Goal: Transaction & Acquisition: Purchase product/service

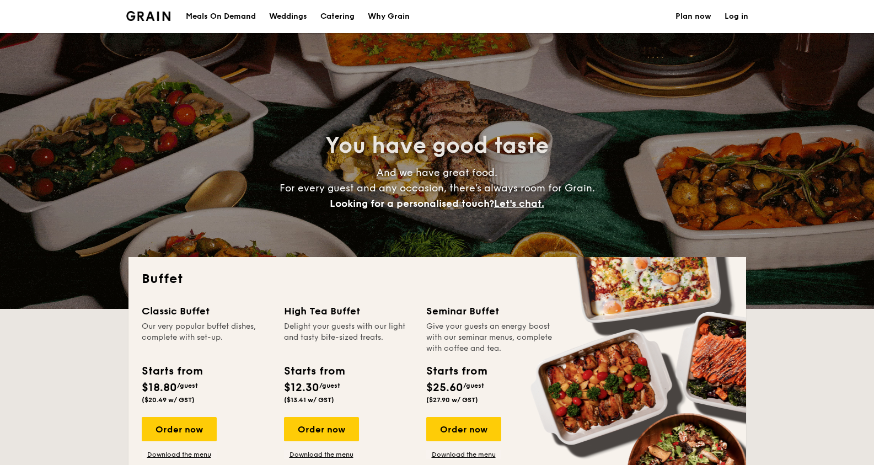
select select
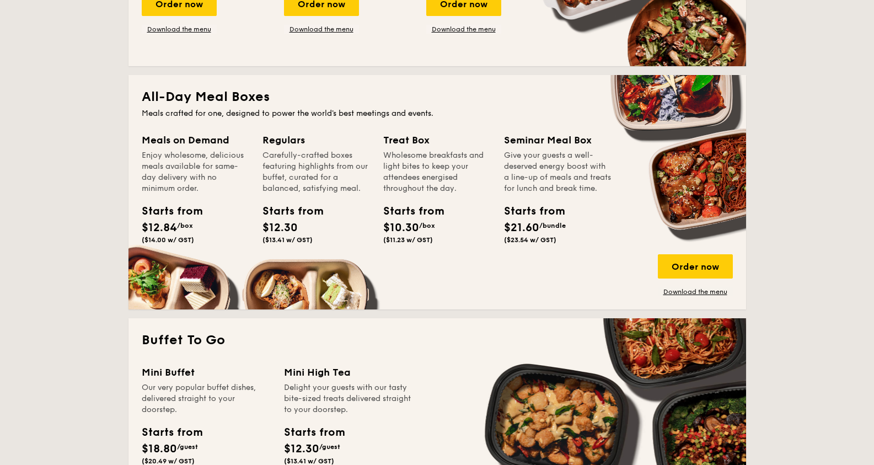
scroll to position [365, 0]
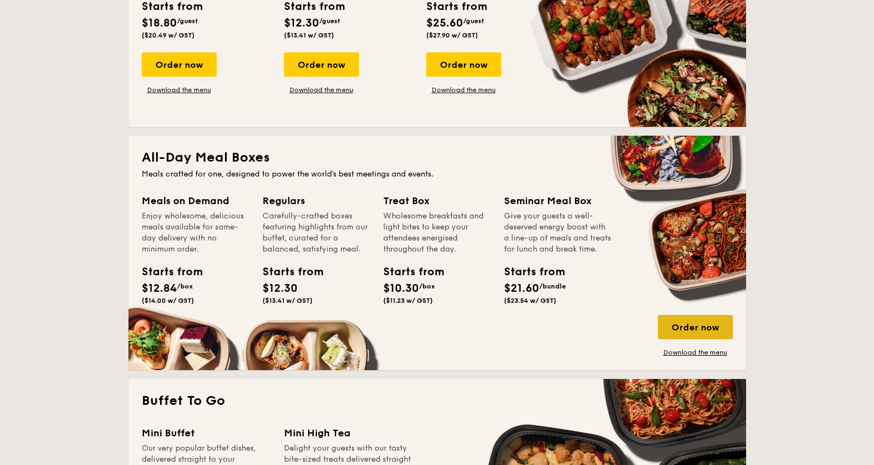
click at [702, 324] on div "Order now" at bounding box center [695, 327] width 75 height 24
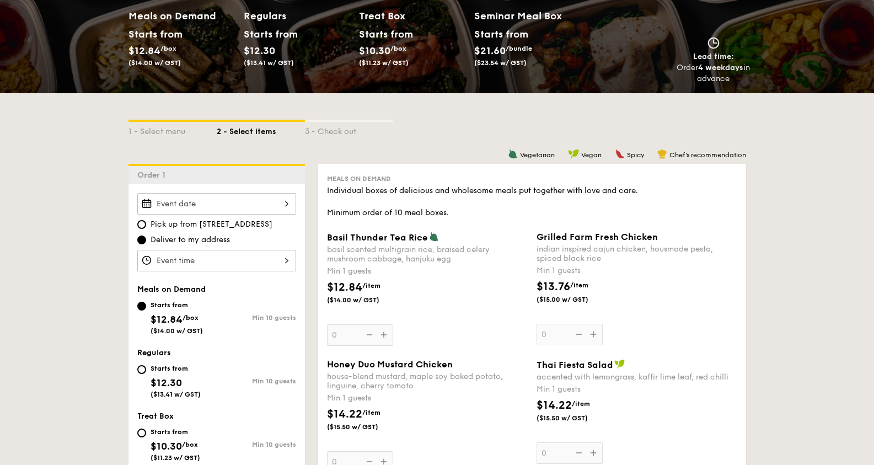
scroll to position [368, 0]
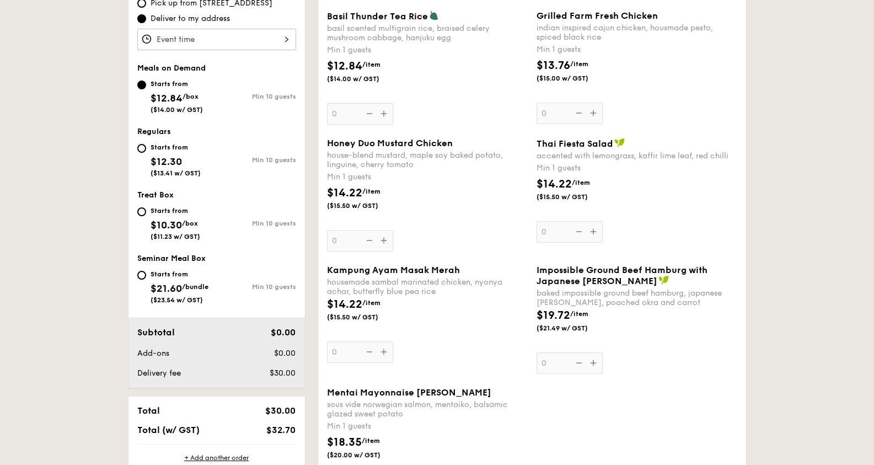
click at [183, 210] on div "Starts from" at bounding box center [176, 210] width 50 height 9
click at [146, 210] on input "Starts from $10.30 /box ($11.23 w/ GST) Min 10 guests" at bounding box center [141, 211] width 9 height 9
radio input "true"
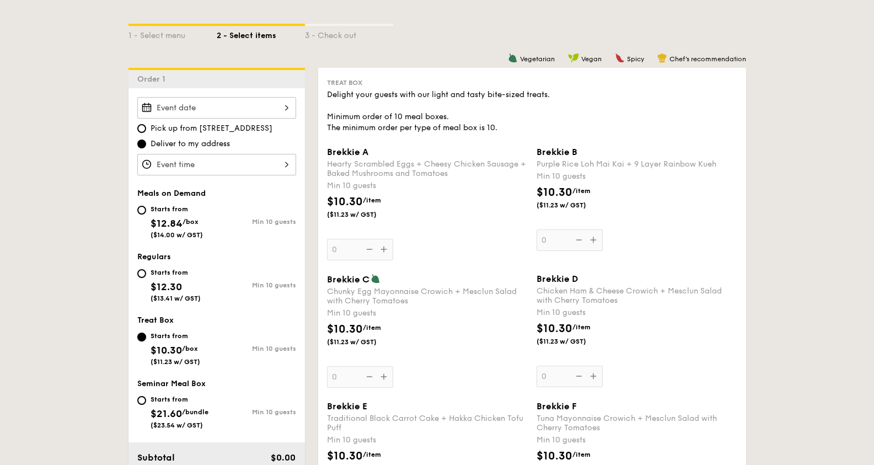
scroll to position [221, 0]
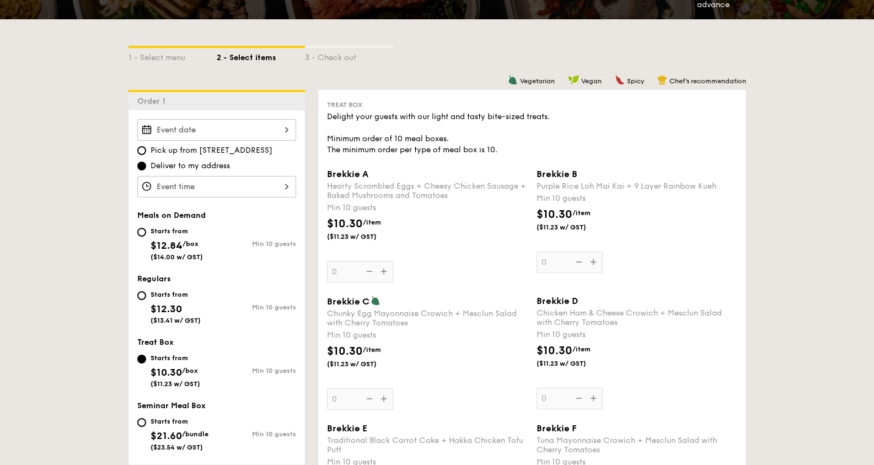
click at [201, 137] on input "Brekkie A Hearty Scrambled Eggs + Cheesy Chicken Sausage + Baked Mushrooms and …" at bounding box center [216, 130] width 159 height 22
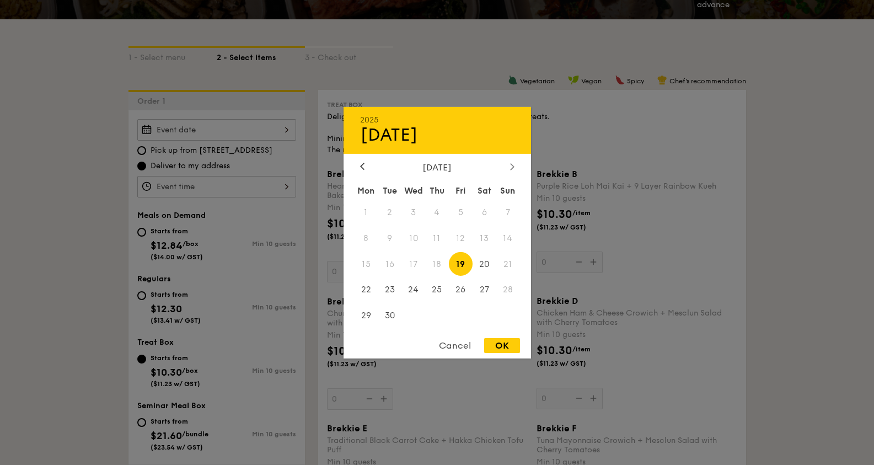
click at [508, 163] on div at bounding box center [512, 167] width 10 height 10
click at [441, 287] on span "23" at bounding box center [437, 290] width 24 height 24
click at [503, 343] on div "OK" at bounding box center [502, 345] width 36 height 15
type input "[DATE]"
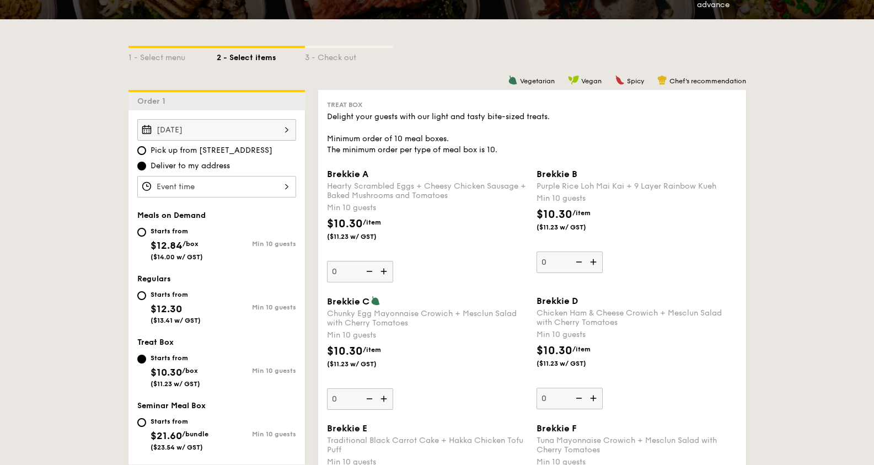
click at [239, 179] on input "Brekkie A Hearty Scrambled Eggs + Cheesy Chicken Sausage + Baked Mushrooms and …" at bounding box center [216, 187] width 159 height 22
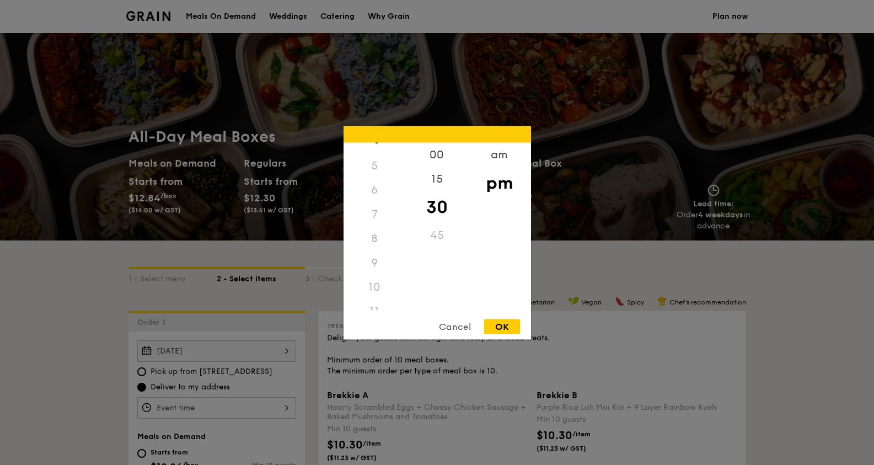
scroll to position [130, 0]
click at [372, 222] on div "8" at bounding box center [375, 226] width 62 height 24
drag, startPoint x: 379, startPoint y: 221, endPoint x: 453, endPoint y: 159, distance: 96.3
click at [377, 224] on div "8" at bounding box center [375, 226] width 62 height 24
click at [444, 158] on div "00" at bounding box center [437, 158] width 62 height 32
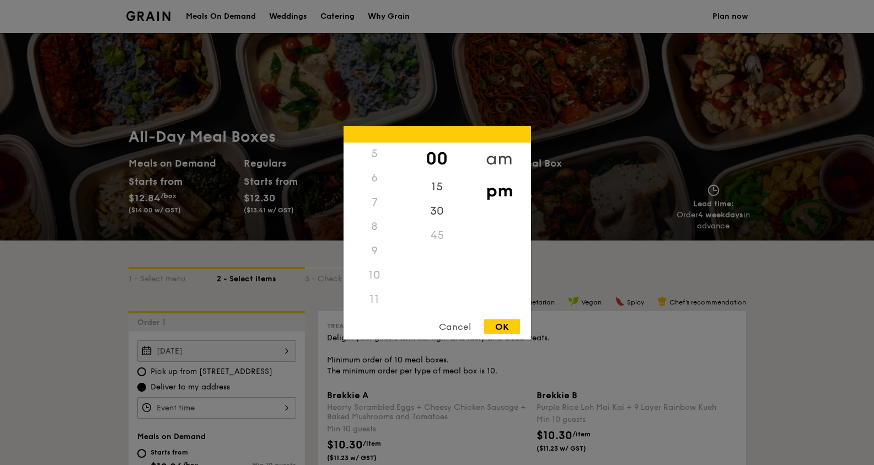
click at [492, 158] on div "am" at bounding box center [499, 158] width 62 height 32
click at [373, 230] on div "8" at bounding box center [375, 231] width 62 height 32
drag, startPoint x: 513, startPoint y: 330, endPoint x: 508, endPoint y: 325, distance: 7.8
click at [507, 324] on div "OK" at bounding box center [502, 326] width 36 height 15
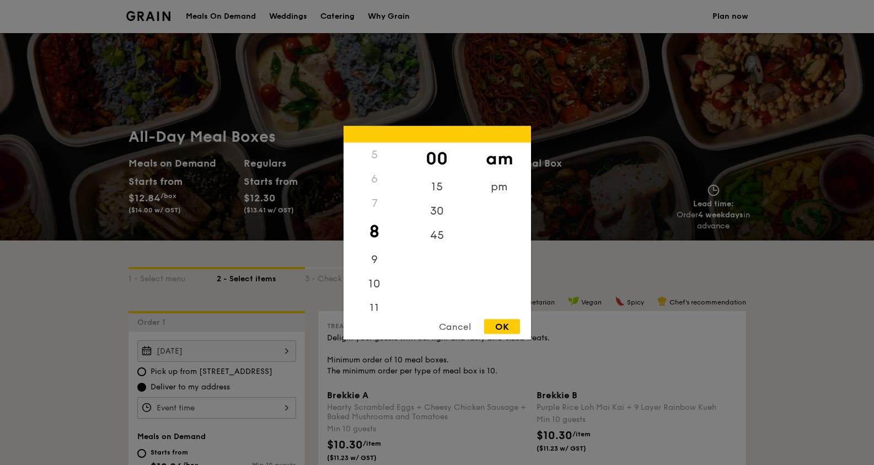
type input "8:00AM"
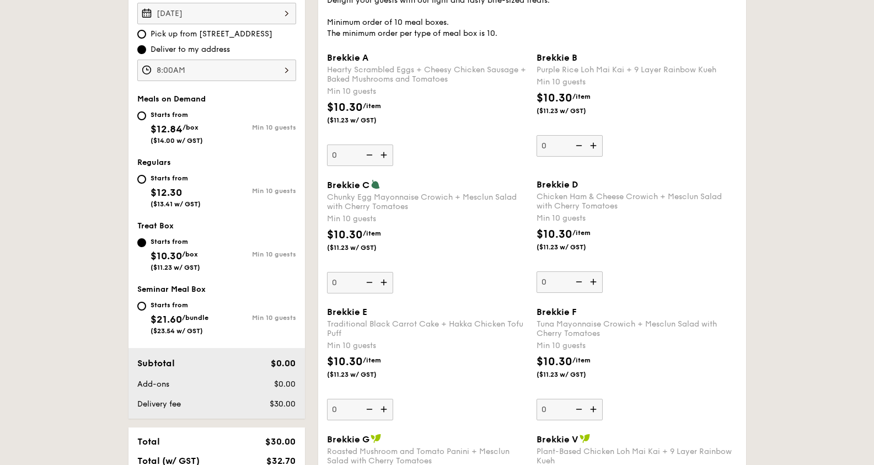
scroll to position [368, 0]
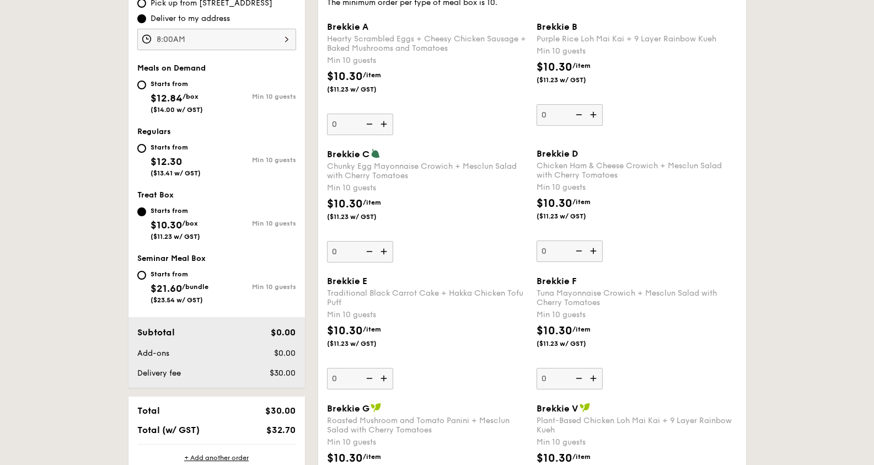
click at [345, 378] on input "0" at bounding box center [360, 379] width 66 height 22
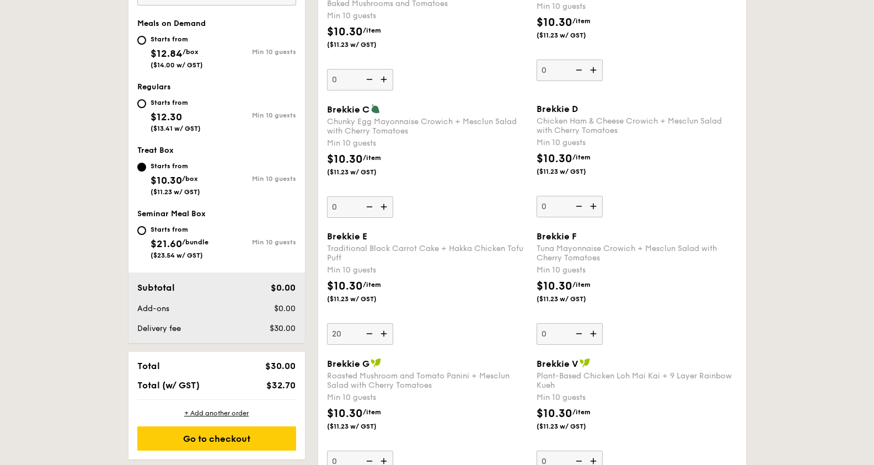
scroll to position [442, 0]
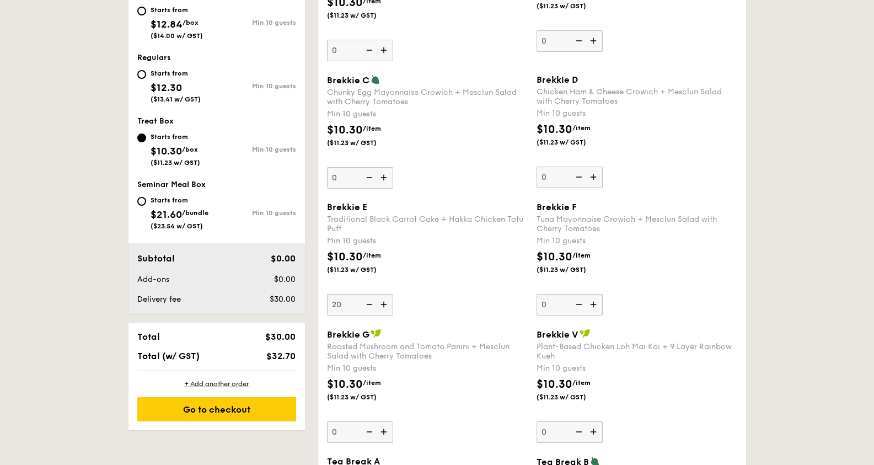
type input "20"
click at [543, 304] on input "0" at bounding box center [570, 305] width 66 height 22
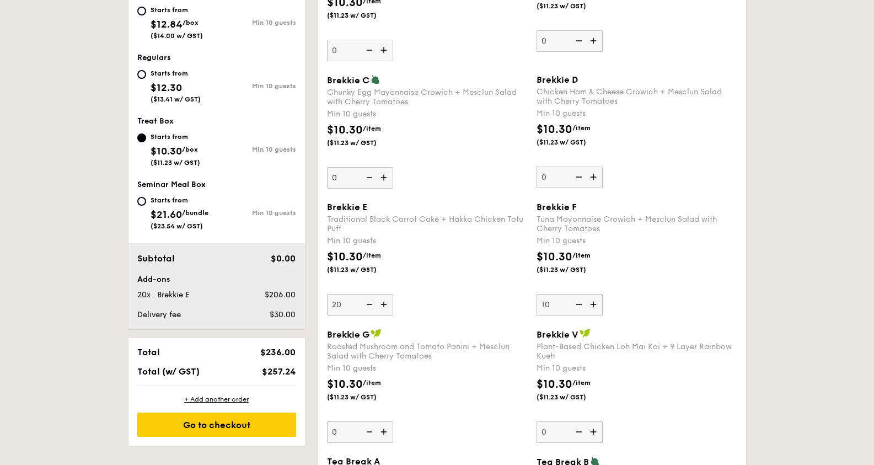
type input "1"
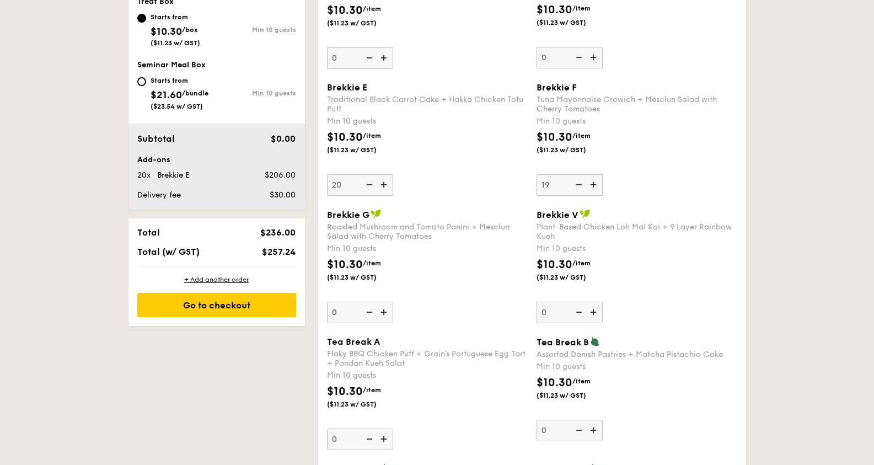
scroll to position [590, 0]
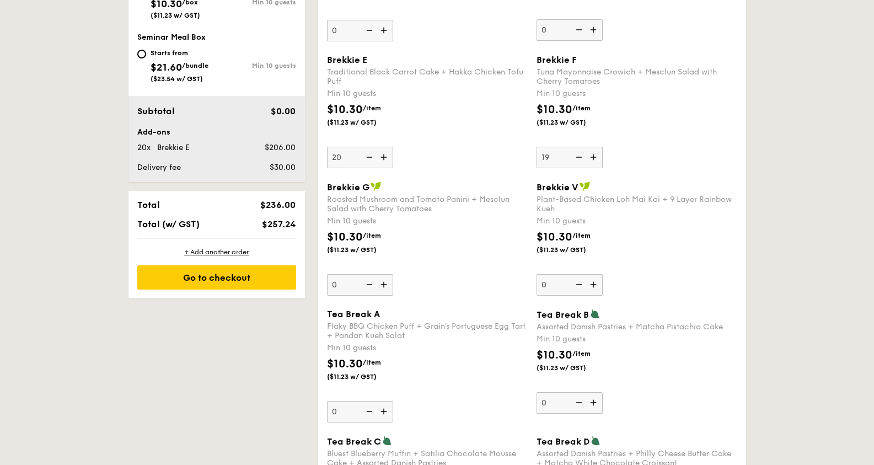
type input "19"
click at [349, 283] on input "0" at bounding box center [360, 285] width 66 height 22
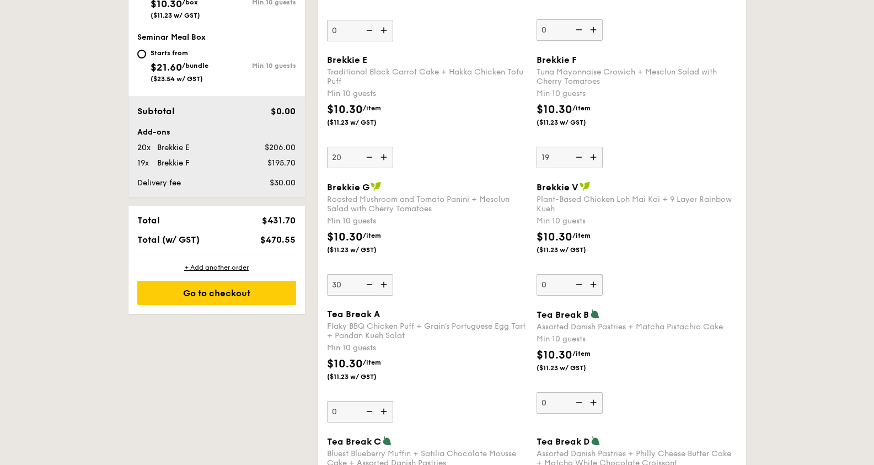
type input "30"
click at [537, 159] on input "19" at bounding box center [570, 158] width 66 height 22
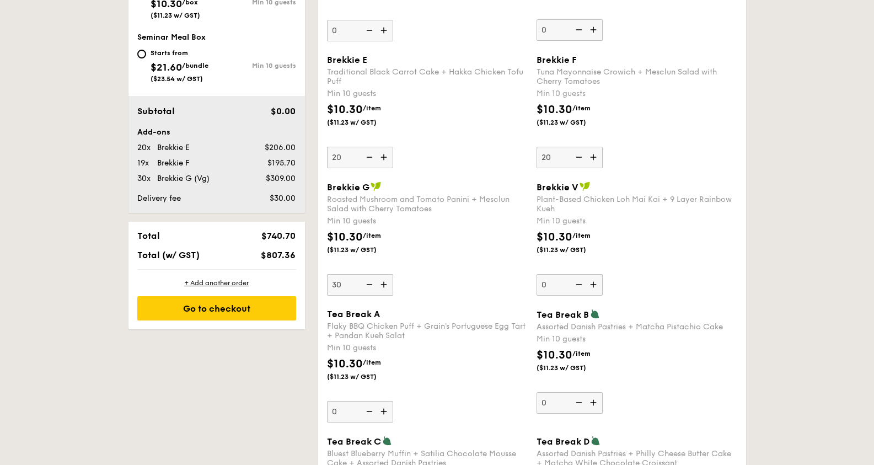
type input "20"
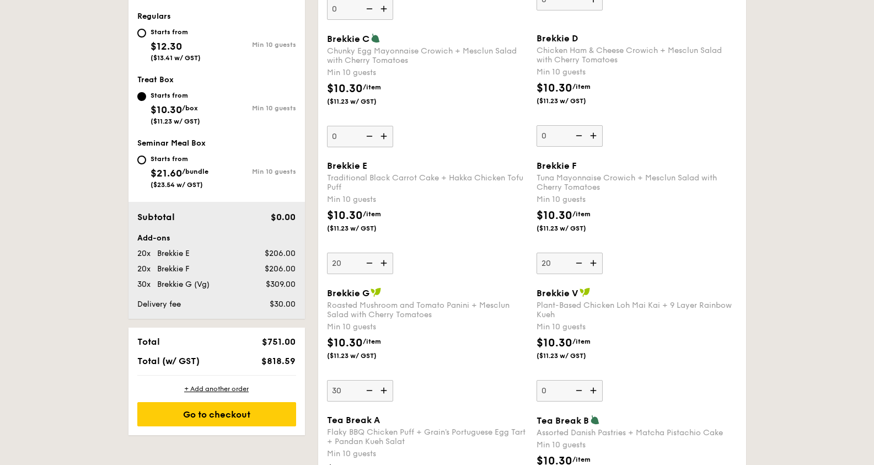
scroll to position [516, 0]
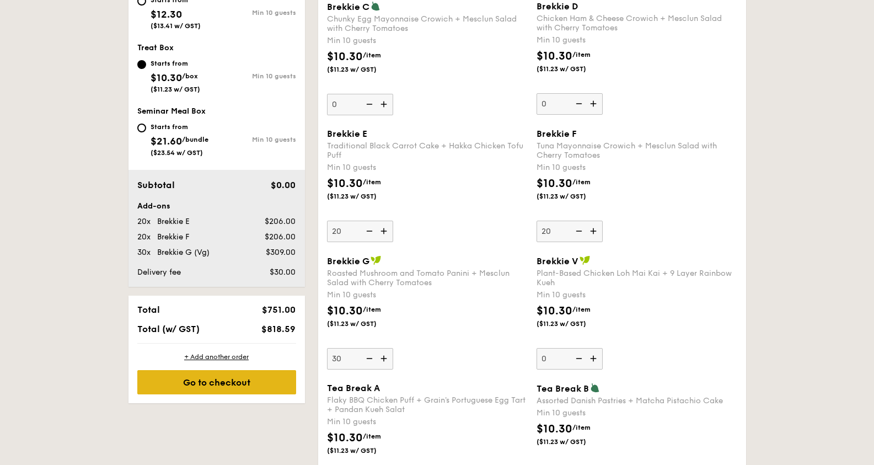
click at [247, 383] on div "Go to checkout" at bounding box center [216, 382] width 159 height 24
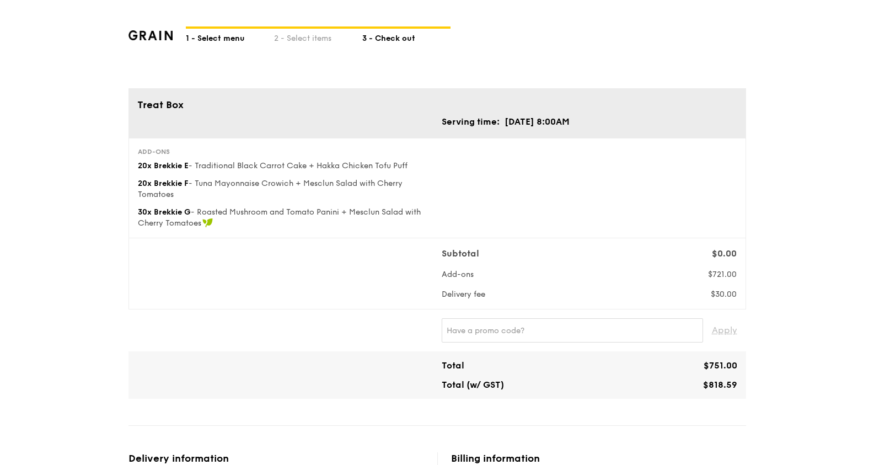
click at [238, 39] on div "1 - Select menu" at bounding box center [230, 36] width 88 height 15
select select
